Goal: Information Seeking & Learning: Find specific page/section

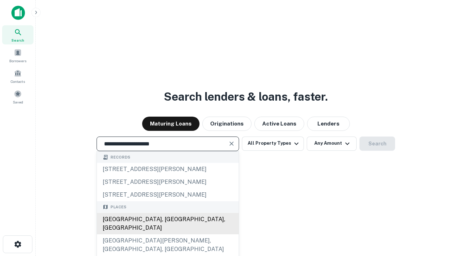
click at [167, 235] on div "[GEOGRAPHIC_DATA], [GEOGRAPHIC_DATA], [GEOGRAPHIC_DATA]" at bounding box center [168, 223] width 142 height 21
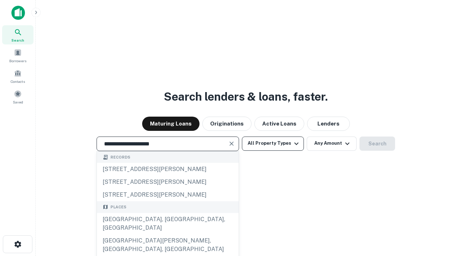
click at [273, 143] on button "All Property Types" at bounding box center [273, 144] width 62 height 14
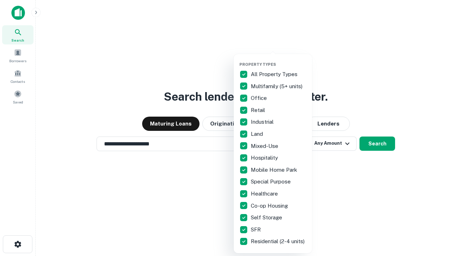
type input "**********"
click at [278, 60] on button "button" at bounding box center [278, 60] width 78 height 0
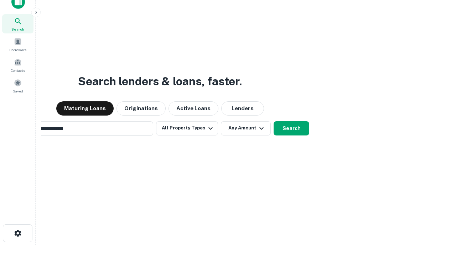
scroll to position [11, 0]
click at [221, 121] on button "Any Amount" at bounding box center [246, 128] width 50 height 14
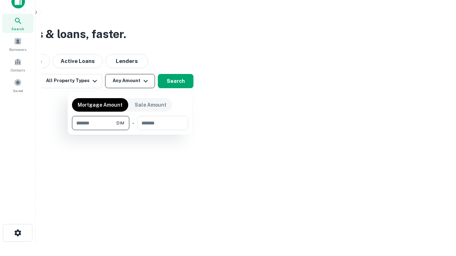
type input "*******"
click at [130, 130] on button "button" at bounding box center [130, 130] width 116 height 0
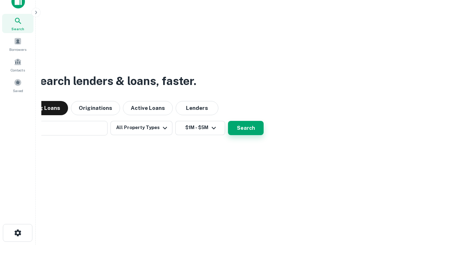
click at [228, 121] on button "Search" at bounding box center [246, 128] width 36 height 14
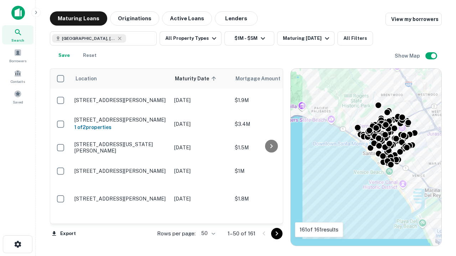
click at [207, 234] on body "Search Borrowers Contacts Saved Maturing Loans Originations Active Loans Lender…" at bounding box center [228, 128] width 456 height 256
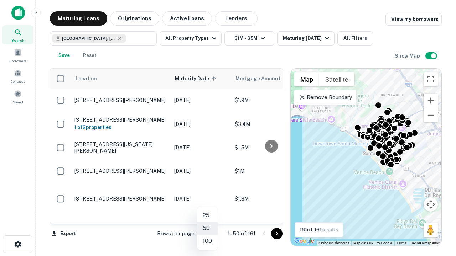
click at [207, 216] on li "25" at bounding box center [207, 215] width 21 height 13
